Goal: Check status

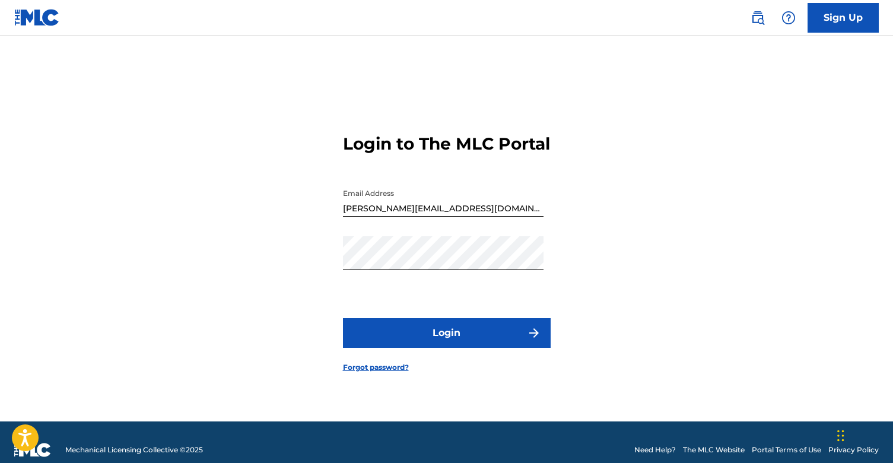
click at [467, 347] on button "Login" at bounding box center [447, 333] width 208 height 30
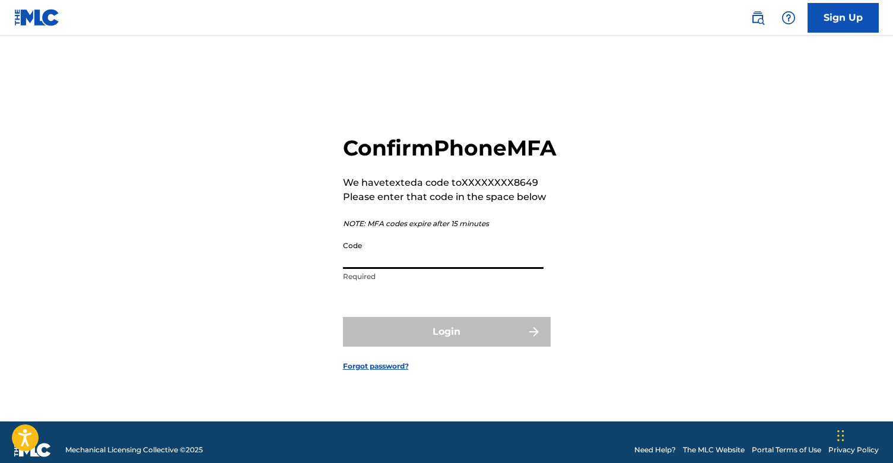
click at [397, 269] on input "Code" at bounding box center [443, 252] width 201 height 34
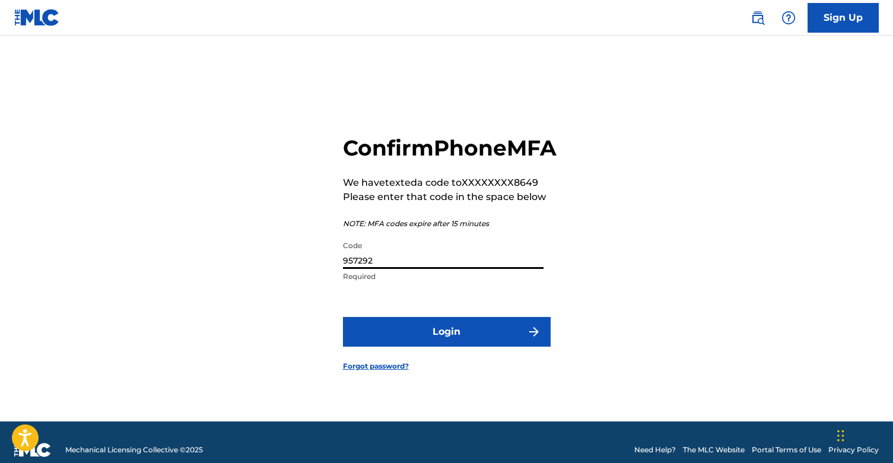
type input "957292"
click at [443, 347] on button "Login" at bounding box center [447, 332] width 208 height 30
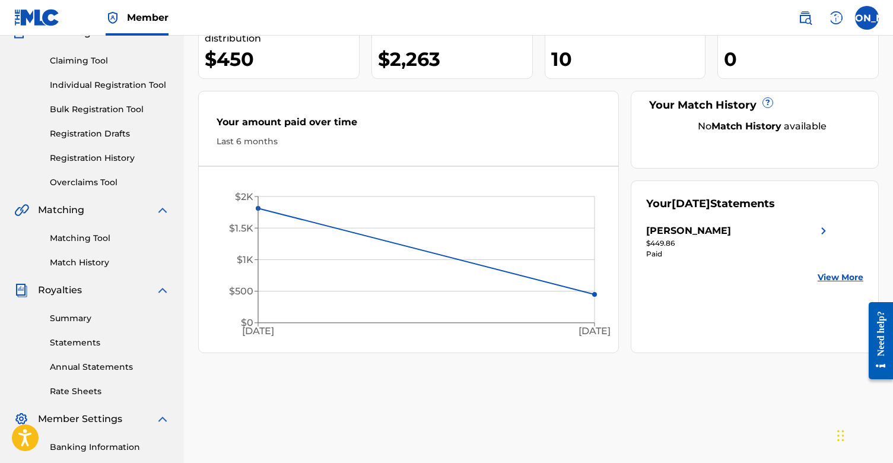
scroll to position [112, 0]
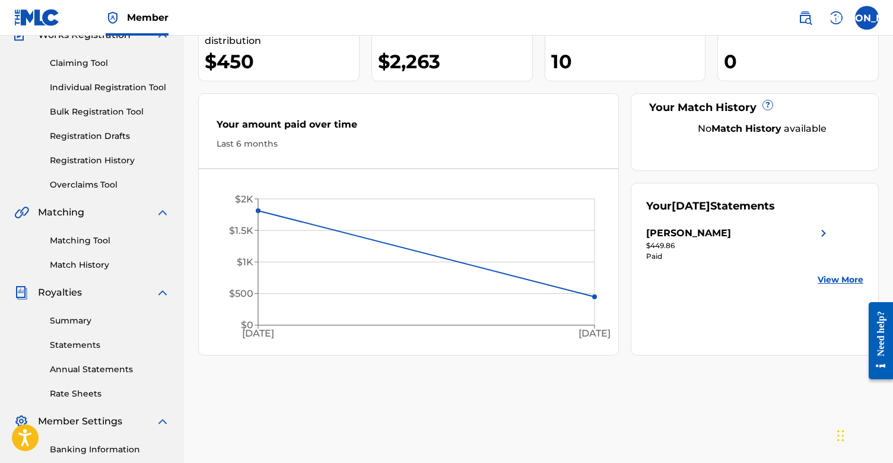
click at [841, 278] on link "View More" at bounding box center [841, 280] width 46 height 12
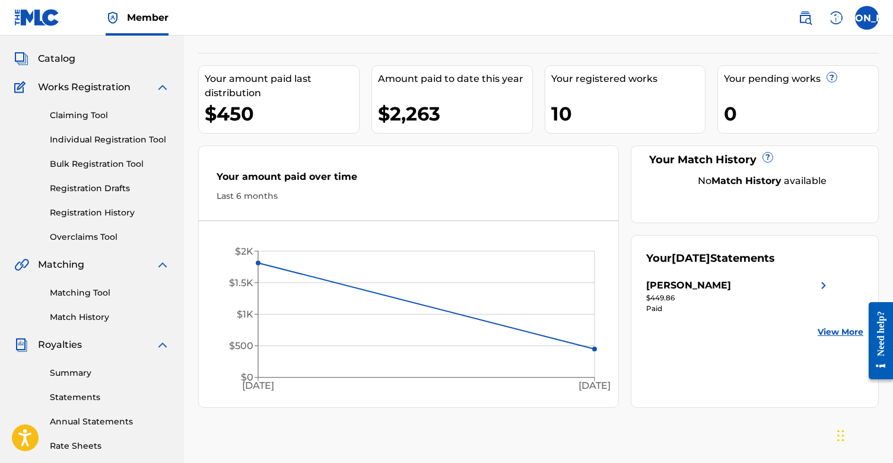
scroll to position [80, 0]
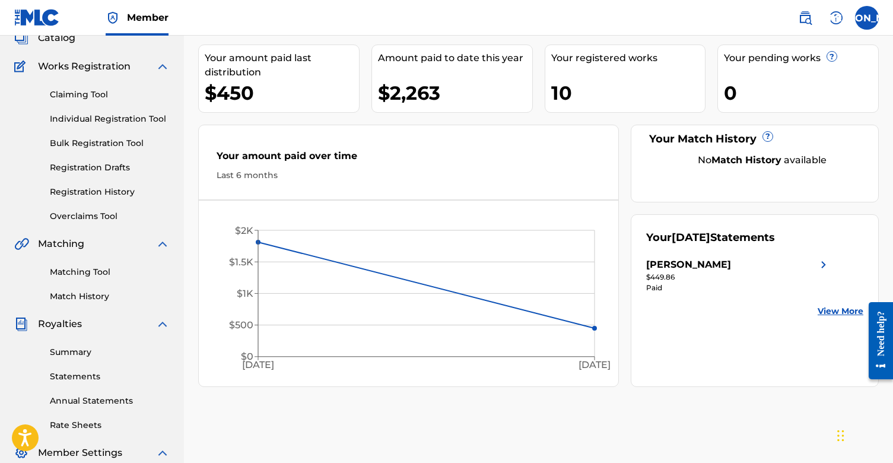
click at [775, 11] on nav "Member [PERSON_NAME] [PERSON_NAME][EMAIL_ADDRESS][DOMAIN_NAME] Notification Pre…" at bounding box center [446, 18] width 893 height 36
